Goal: Entertainment & Leisure: Browse casually

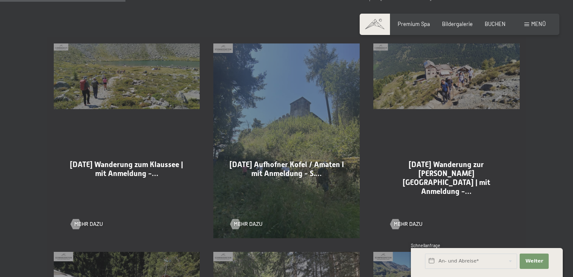
scroll to position [427, 0]
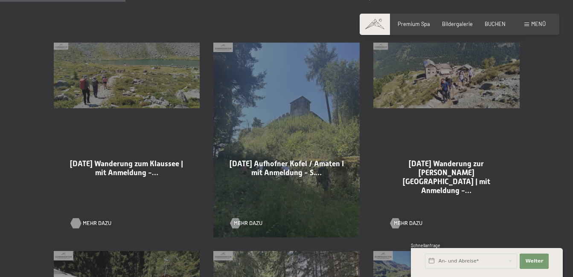
click at [76, 223] on div at bounding box center [76, 223] width 6 height 10
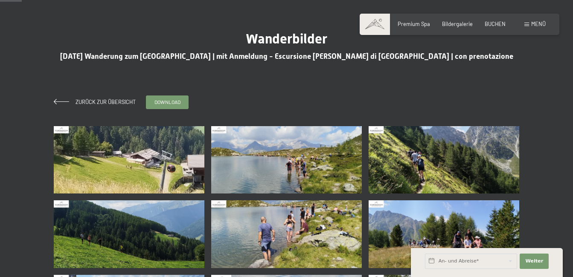
scroll to position [43, 0]
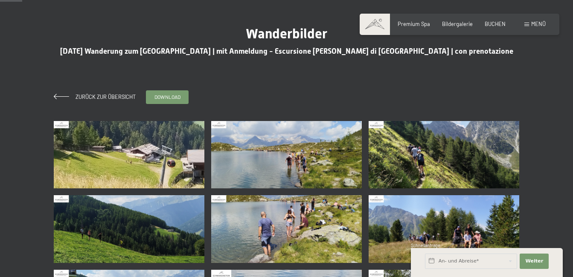
click at [100, 155] on img at bounding box center [129, 155] width 151 height 68
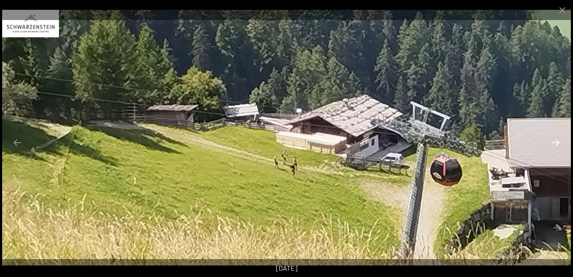
click at [558, 140] on button "Next slide" at bounding box center [556, 142] width 18 height 17
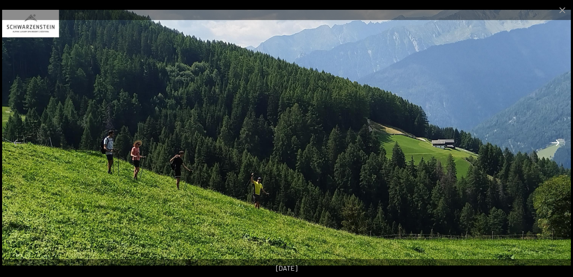
click at [556, 140] on button "Next slide" at bounding box center [556, 142] width 18 height 17
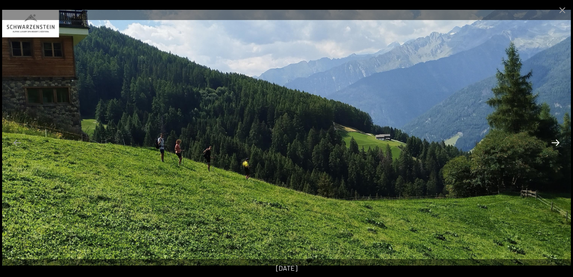
click at [556, 140] on button "Next slide" at bounding box center [556, 142] width 18 height 17
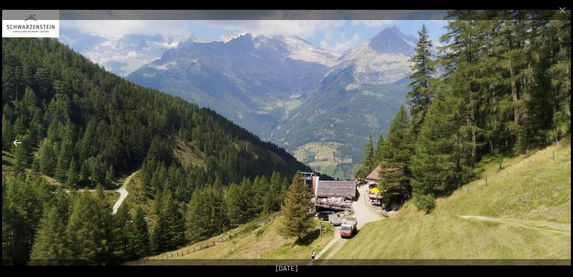
click at [18, 143] on button "Previous slide" at bounding box center [18, 142] width 18 height 17
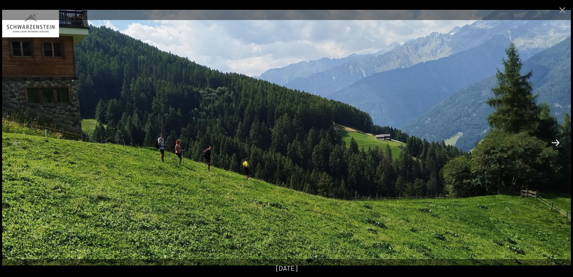
click at [556, 141] on button "Next slide" at bounding box center [556, 142] width 18 height 17
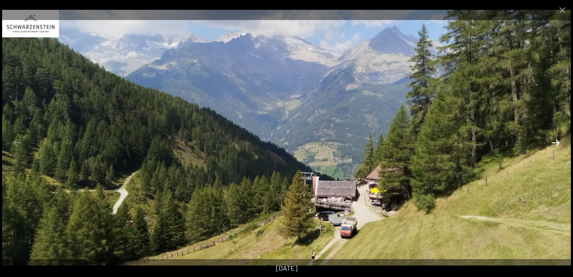
click at [556, 141] on button "Next slide" at bounding box center [556, 142] width 18 height 17
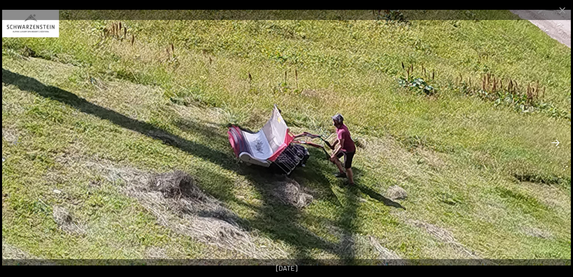
click at [556, 141] on button "Next slide" at bounding box center [556, 142] width 18 height 17
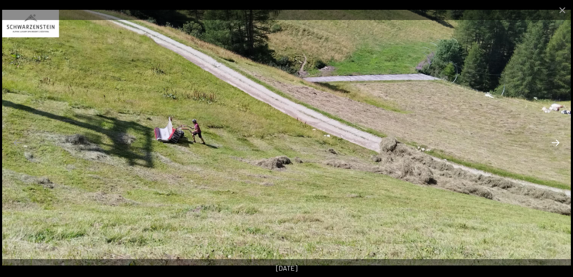
click at [556, 141] on button "Next slide" at bounding box center [556, 142] width 18 height 17
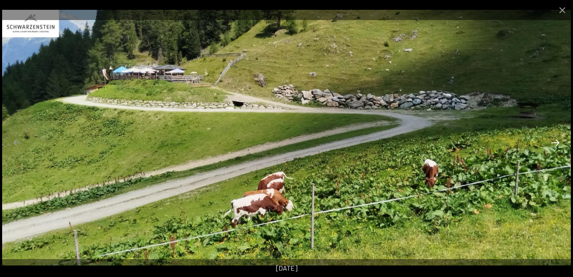
click at [556, 141] on button "Next slide" at bounding box center [556, 142] width 18 height 17
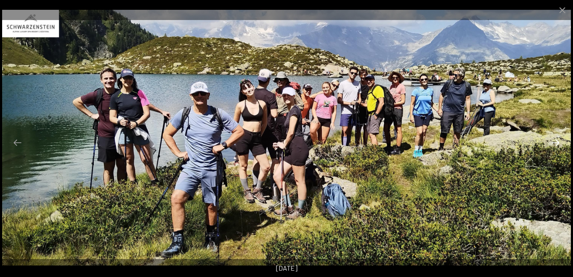
click at [556, 140] on button "Next slide" at bounding box center [556, 142] width 18 height 17
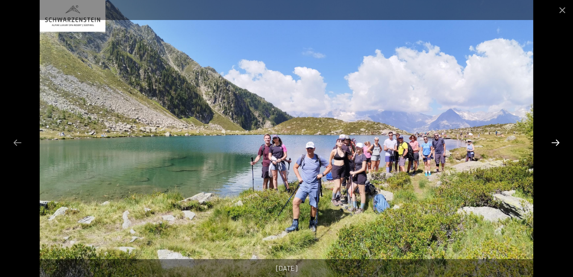
click at [556, 140] on button "Next slide" at bounding box center [556, 142] width 18 height 17
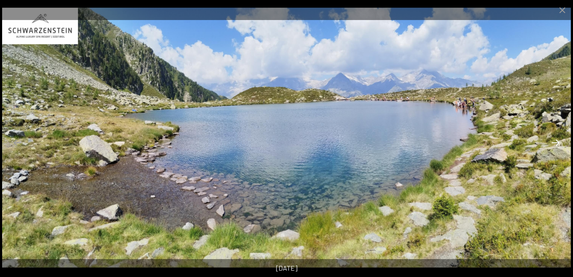
click at [556, 140] on button "Next slide" at bounding box center [556, 142] width 18 height 17
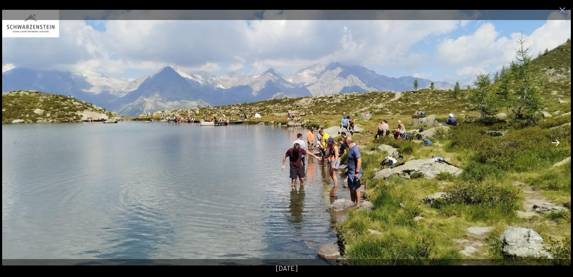
click at [556, 140] on button "Next slide" at bounding box center [556, 142] width 18 height 17
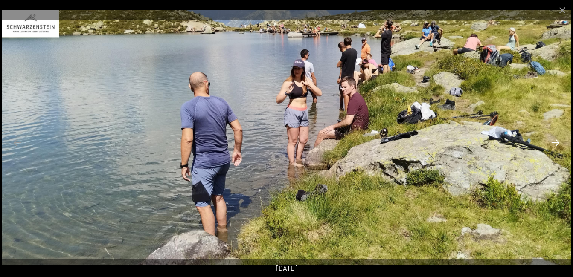
click at [556, 140] on button "Next slide" at bounding box center [556, 142] width 18 height 17
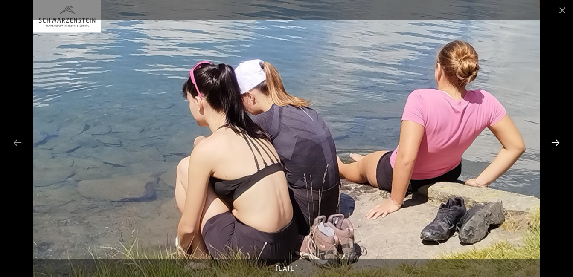
click at [556, 140] on button "Next slide" at bounding box center [556, 142] width 18 height 17
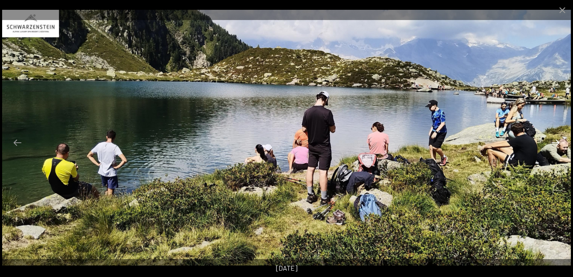
click at [557, 142] on button "Next slide" at bounding box center [556, 142] width 18 height 17
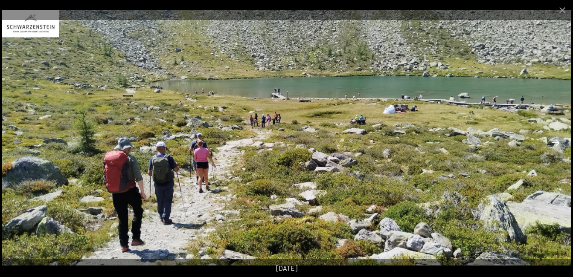
click at [557, 142] on button "Next slide" at bounding box center [556, 142] width 18 height 17
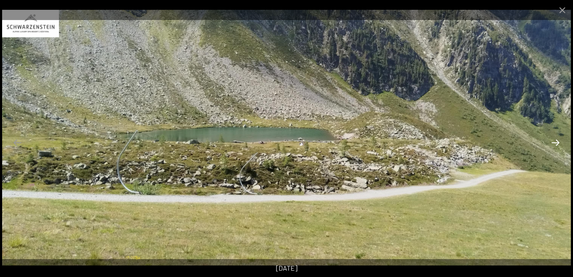
click at [557, 142] on button "Next slide" at bounding box center [556, 142] width 18 height 17
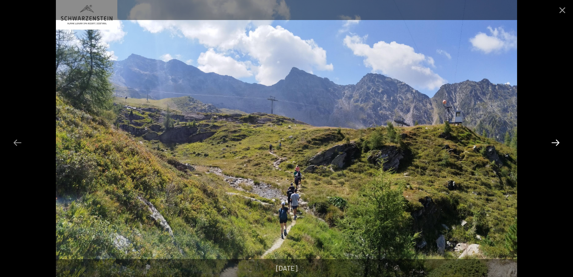
click at [557, 142] on button "Next slide" at bounding box center [556, 142] width 18 height 17
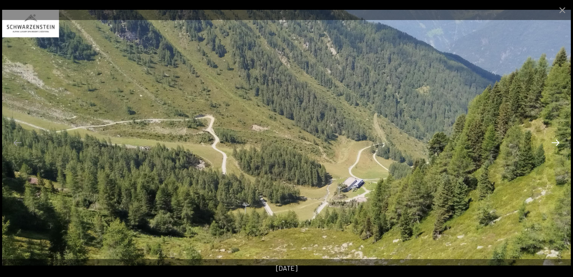
click at [557, 142] on button "Next slide" at bounding box center [556, 142] width 18 height 17
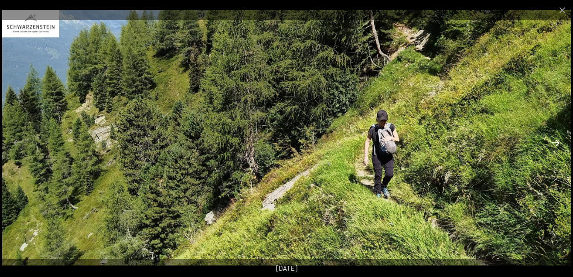
click at [557, 142] on button "Next slide" at bounding box center [556, 142] width 18 height 17
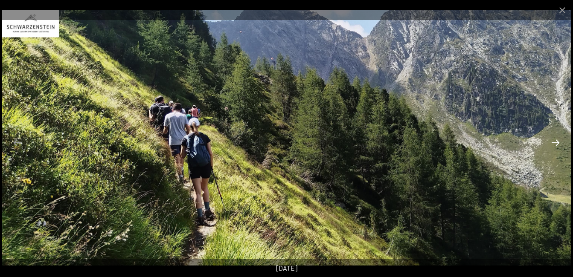
click at [557, 142] on button "Next slide" at bounding box center [556, 142] width 18 height 17
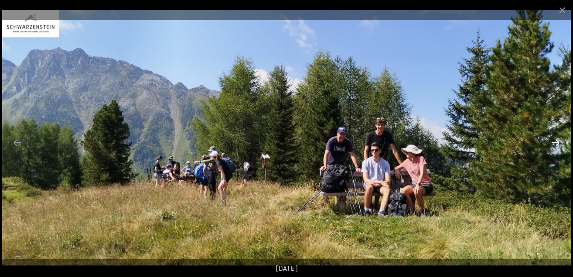
click at [557, 143] on button "Next slide" at bounding box center [556, 142] width 18 height 17
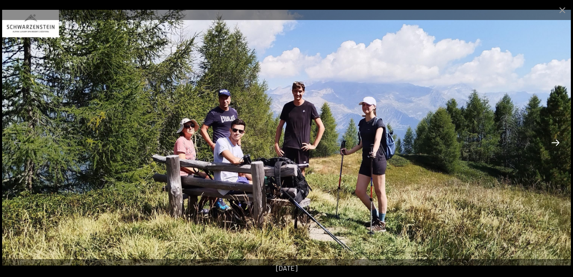
click at [557, 143] on button "Next slide" at bounding box center [556, 142] width 18 height 17
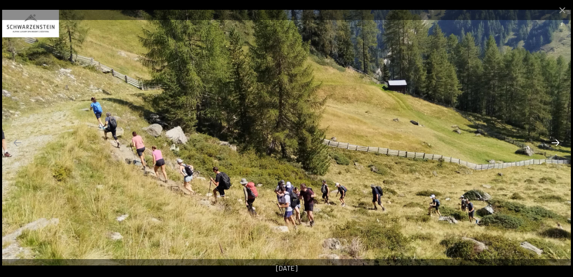
click at [557, 143] on button "Next slide" at bounding box center [556, 142] width 18 height 17
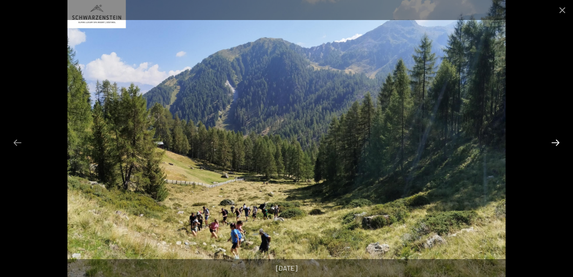
click at [557, 143] on button "Next slide" at bounding box center [556, 142] width 18 height 17
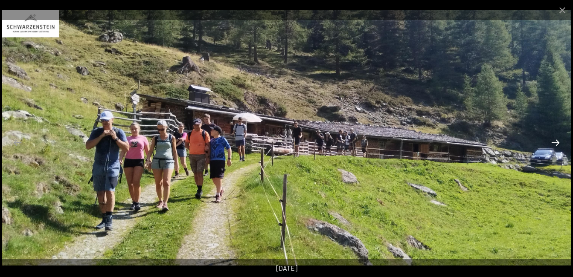
click at [557, 143] on button "Next slide" at bounding box center [556, 142] width 18 height 17
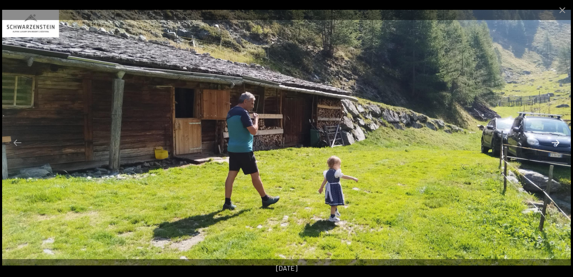
click at [557, 143] on button "Next slide" at bounding box center [556, 142] width 18 height 17
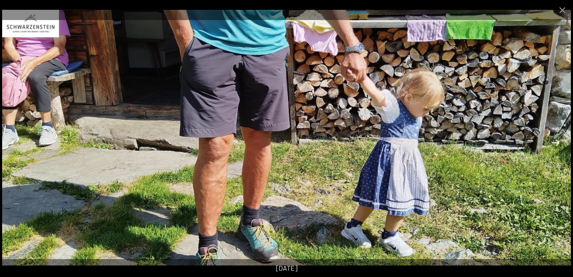
click at [556, 143] on button "Next slide" at bounding box center [556, 142] width 18 height 17
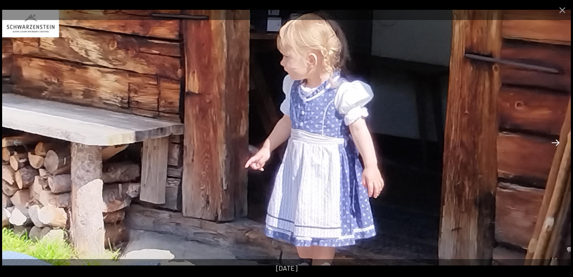
click at [556, 143] on button "Next slide" at bounding box center [556, 142] width 18 height 17
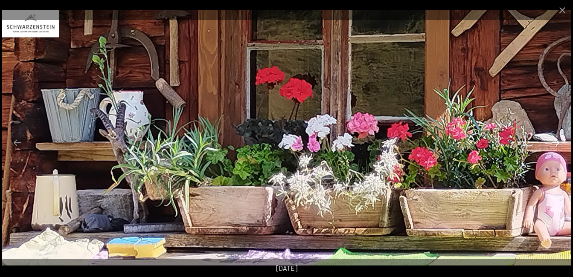
click at [554, 144] on button "Next slide" at bounding box center [556, 142] width 18 height 17
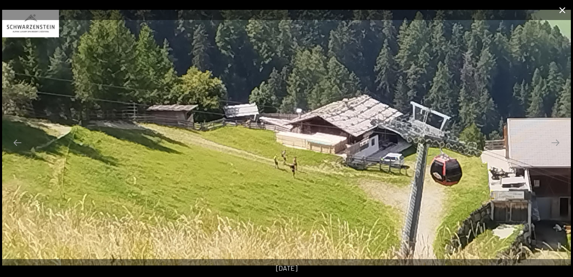
click at [559, 10] on button "Close gallery" at bounding box center [562, 10] width 21 height 20
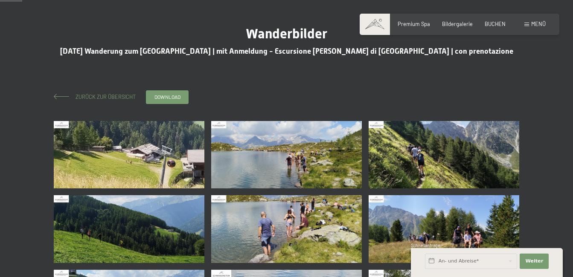
click at [89, 96] on span "Zurück zur Übersicht" at bounding box center [103, 96] width 66 height 7
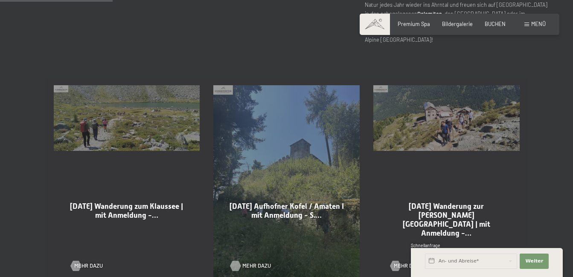
click at [233, 265] on div at bounding box center [236, 266] width 6 height 10
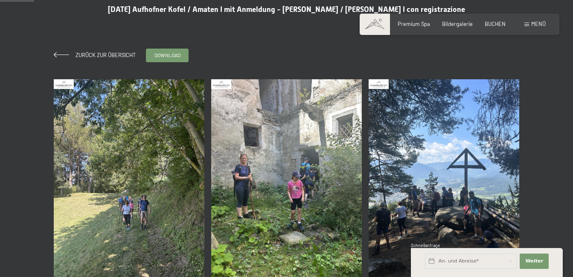
scroll to position [85, 0]
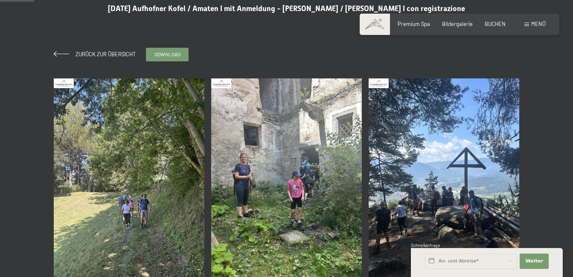
click at [112, 191] on img at bounding box center [129, 179] width 151 height 201
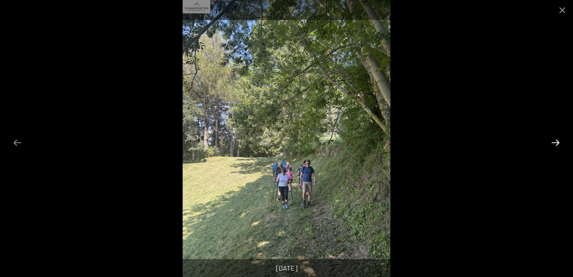
click at [554, 141] on button "Next slide" at bounding box center [556, 142] width 18 height 17
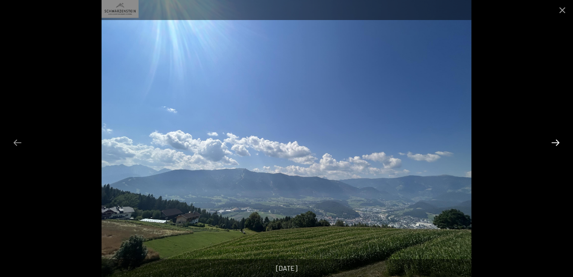
click at [553, 141] on button "Next slide" at bounding box center [556, 142] width 18 height 17
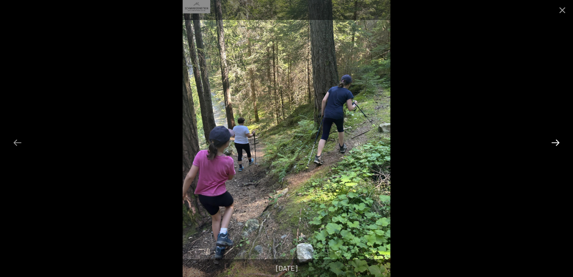
click at [553, 141] on button "Next slide" at bounding box center [556, 142] width 18 height 17
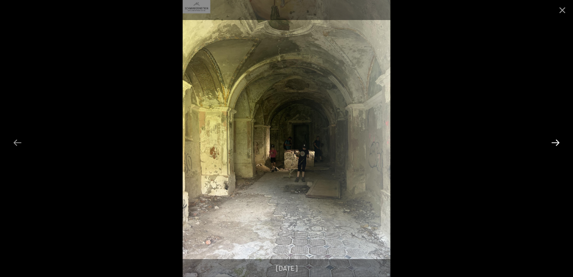
click at [553, 142] on button "Next slide" at bounding box center [556, 142] width 18 height 17
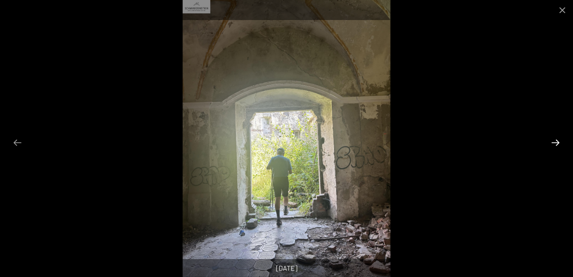
click at [552, 146] on button "Next slide" at bounding box center [556, 142] width 18 height 17
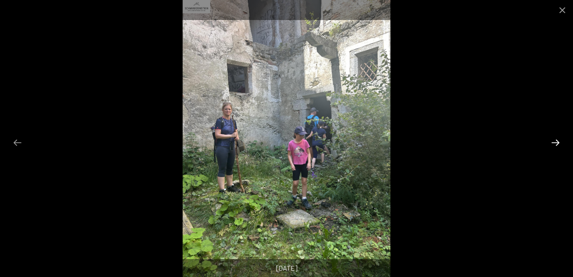
click at [550, 149] on button "Next slide" at bounding box center [556, 142] width 18 height 17
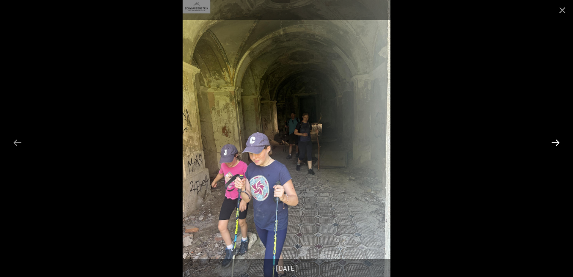
click at [550, 149] on button "Next slide" at bounding box center [556, 142] width 18 height 17
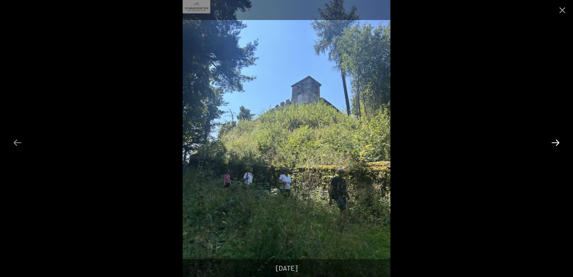
click at [550, 149] on button "Next slide" at bounding box center [556, 142] width 18 height 17
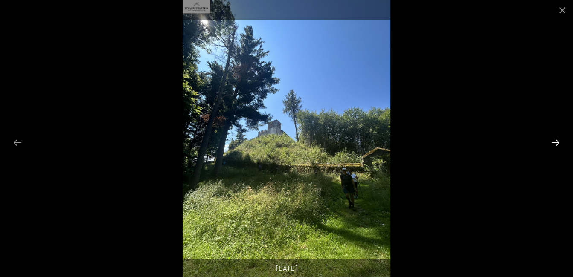
click at [550, 149] on button "Next slide" at bounding box center [556, 142] width 18 height 17
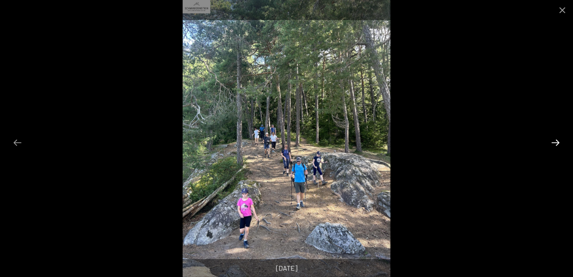
click at [550, 149] on button "Next slide" at bounding box center [556, 142] width 18 height 17
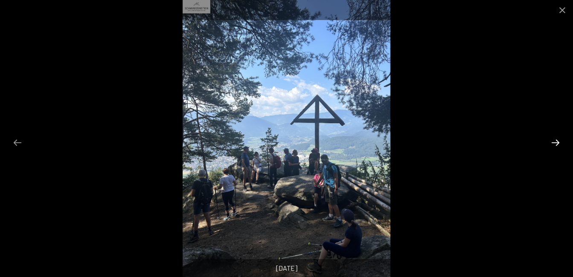
click at [550, 150] on button "Next slide" at bounding box center [556, 142] width 18 height 17
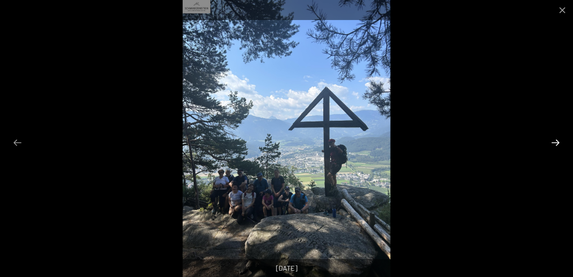
click at [550, 150] on button "Next slide" at bounding box center [556, 142] width 18 height 17
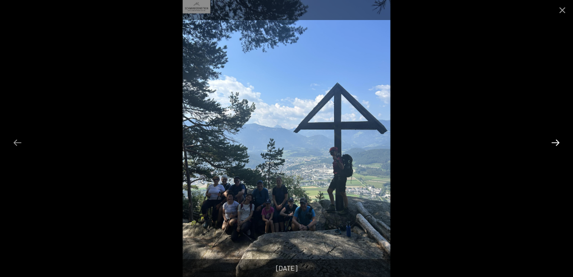
click at [550, 150] on button "Next slide" at bounding box center [556, 142] width 18 height 17
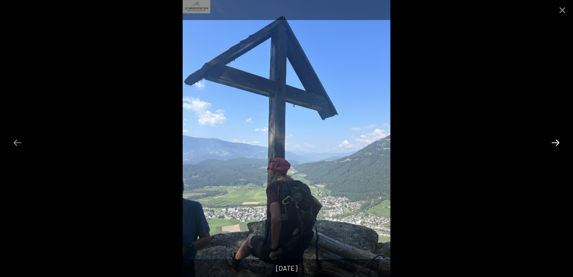
click at [550, 150] on button "Next slide" at bounding box center [556, 142] width 18 height 17
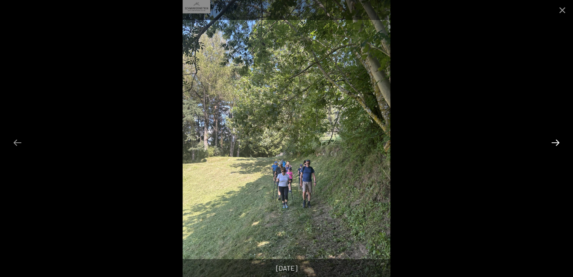
click at [550, 150] on button "Next slide" at bounding box center [556, 142] width 18 height 17
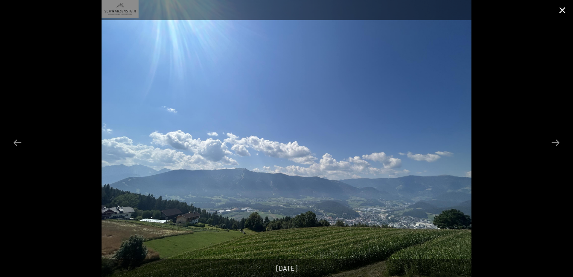
click at [563, 7] on button "Close gallery" at bounding box center [562, 10] width 21 height 20
